Goal: Navigation & Orientation: Find specific page/section

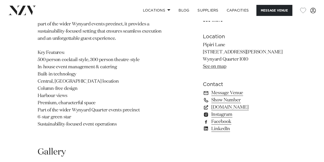
scroll to position [282, 0]
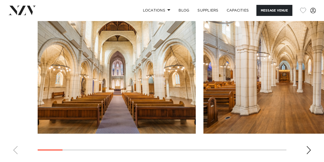
scroll to position [512, 0]
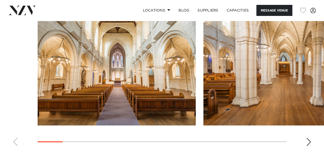
click at [309, 138] on div "Next slide" at bounding box center [308, 142] width 5 height 8
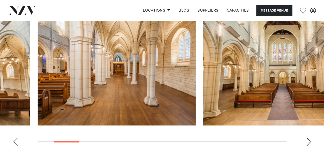
click at [309, 138] on div "Next slide" at bounding box center [308, 142] width 5 height 8
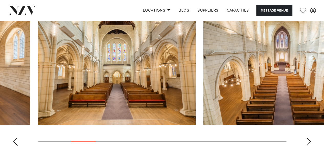
scroll to position [538, 0]
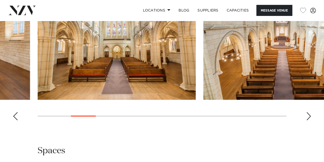
click at [308, 112] on div "Next slide" at bounding box center [308, 116] width 5 height 8
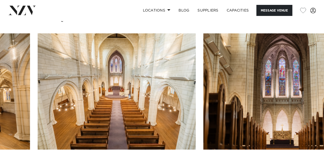
scroll to position [487, 0]
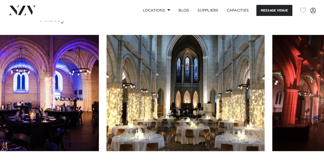
click at [164, 144] on swiper-container at bounding box center [162, 105] width 324 height 141
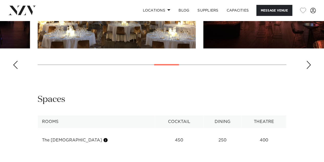
scroll to position [615, 0]
